Goal: Check status

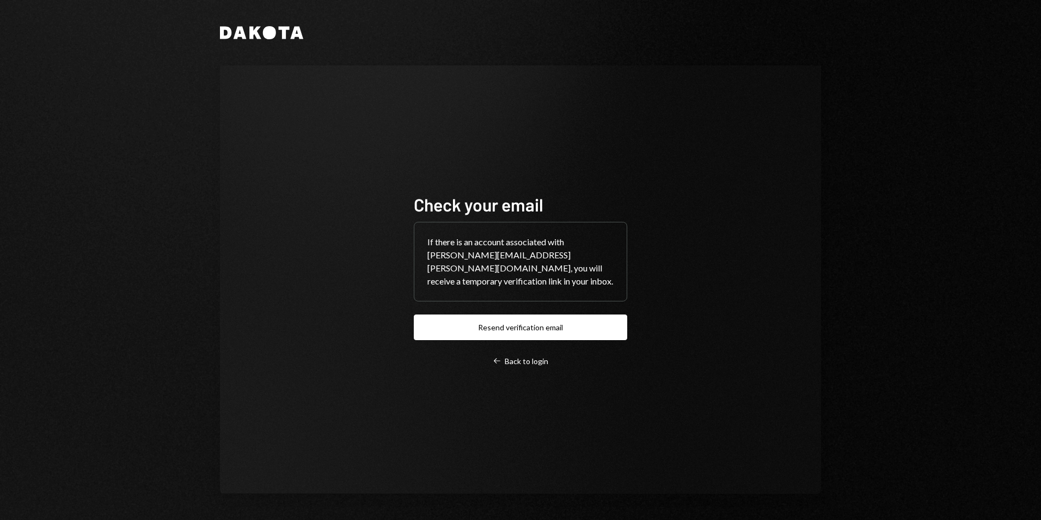
click at [519, 316] on button "Resend verification email" at bounding box center [520, 327] width 213 height 26
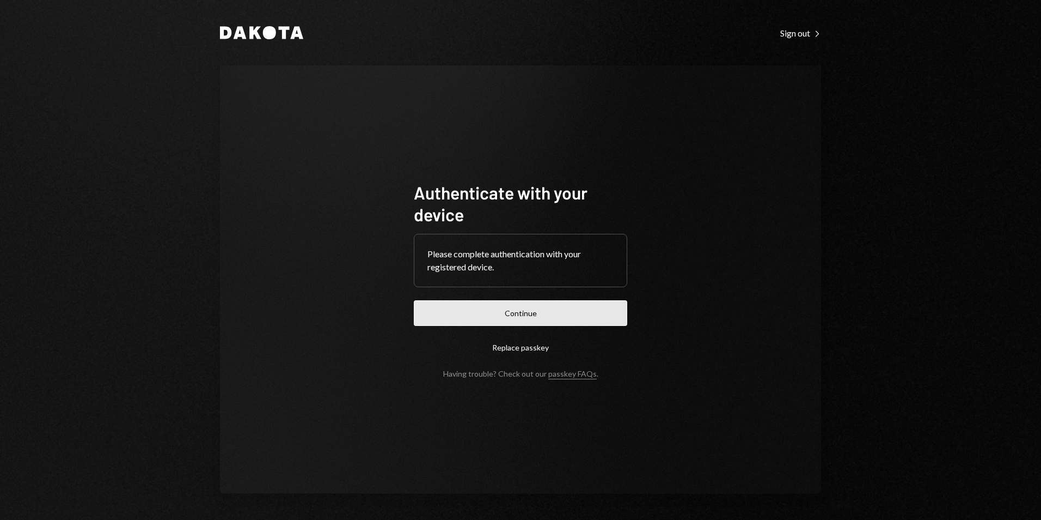
click at [525, 309] on button "Continue" at bounding box center [520, 313] width 213 height 26
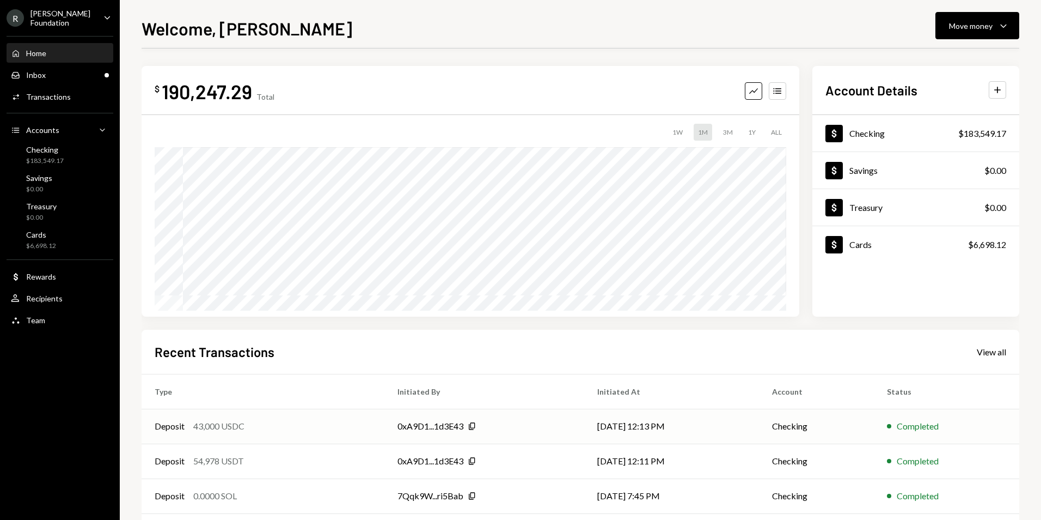
scroll to position [85, 0]
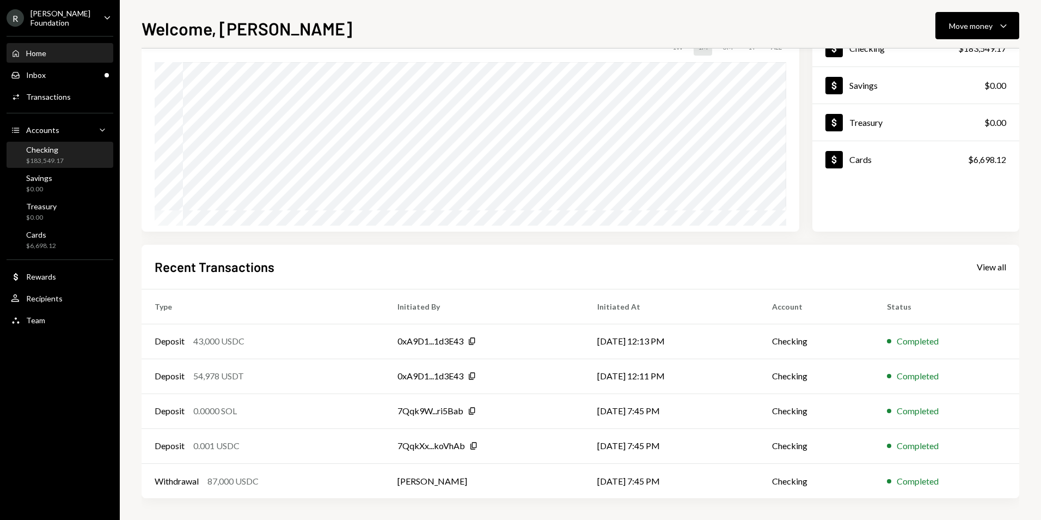
click at [70, 145] on div "Checking $183,549.17" at bounding box center [60, 155] width 98 height 21
